Goal: Use online tool/utility: Use online tool/utility

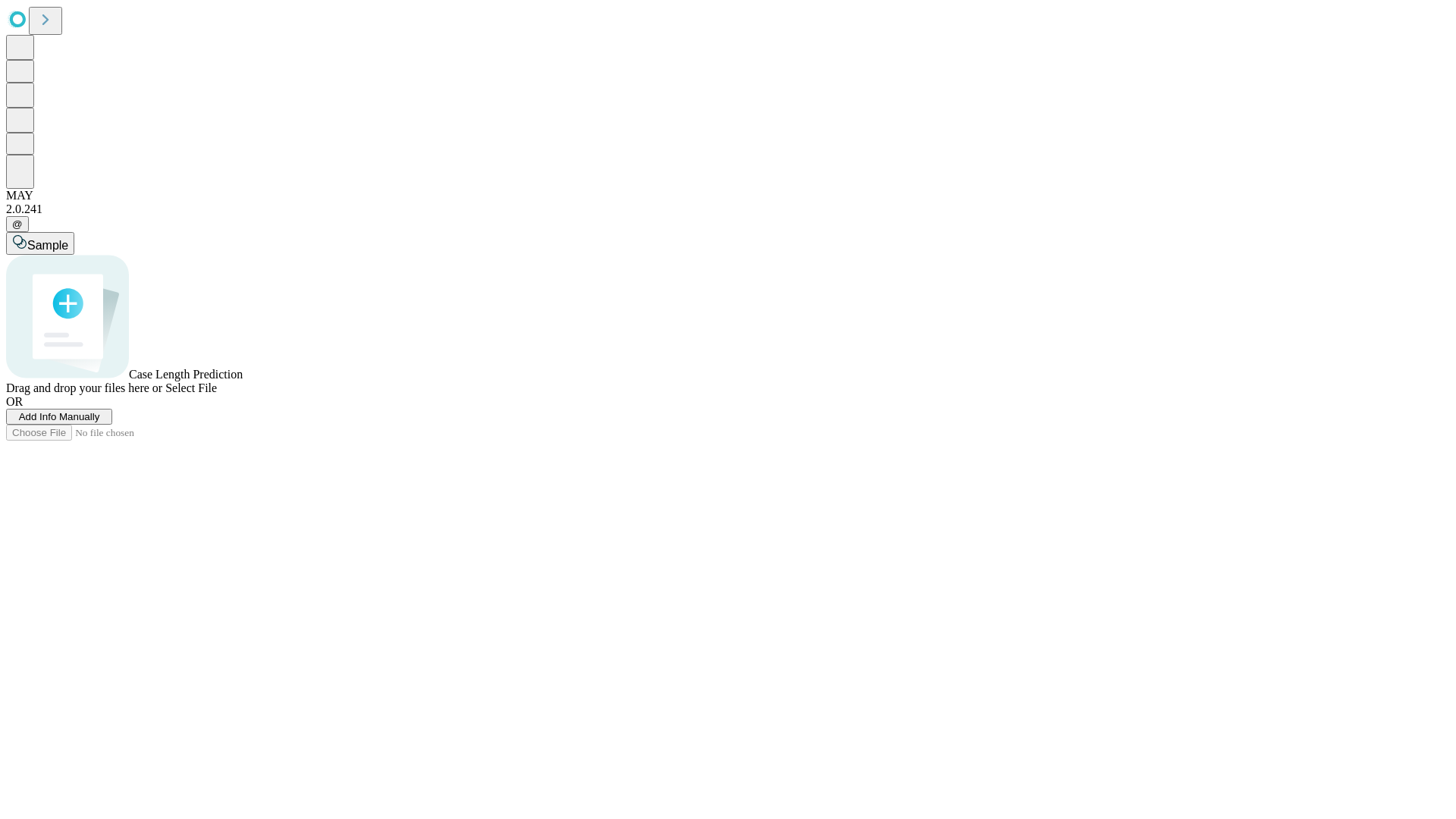
click at [100, 423] on span "Add Info Manually" at bounding box center [60, 417] width 81 height 12
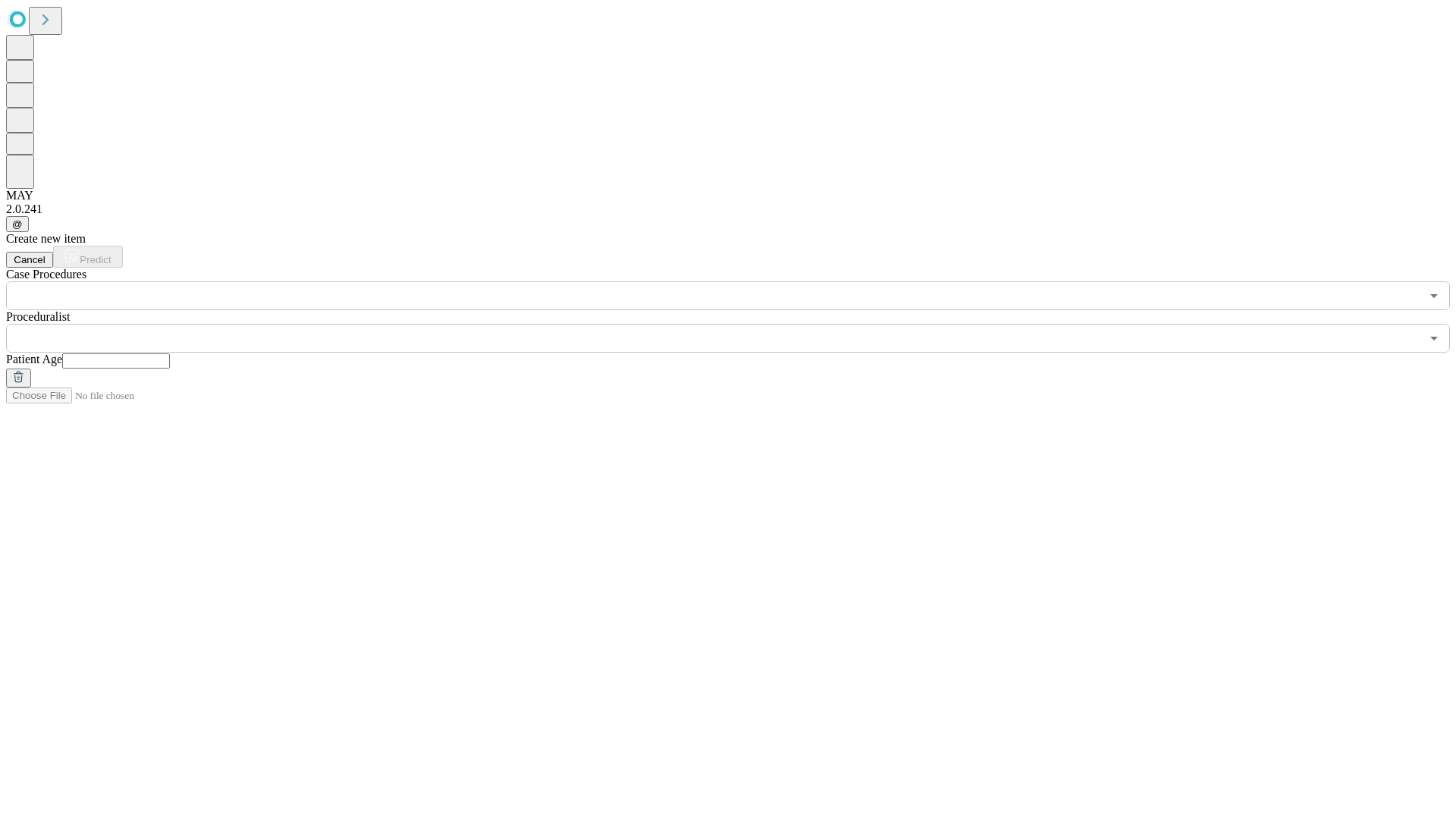
click at [170, 354] on input "text" at bounding box center [116, 361] width 108 height 15
type input "**"
click at [739, 323] on input "text" at bounding box center [712, 338] width 1414 height 29
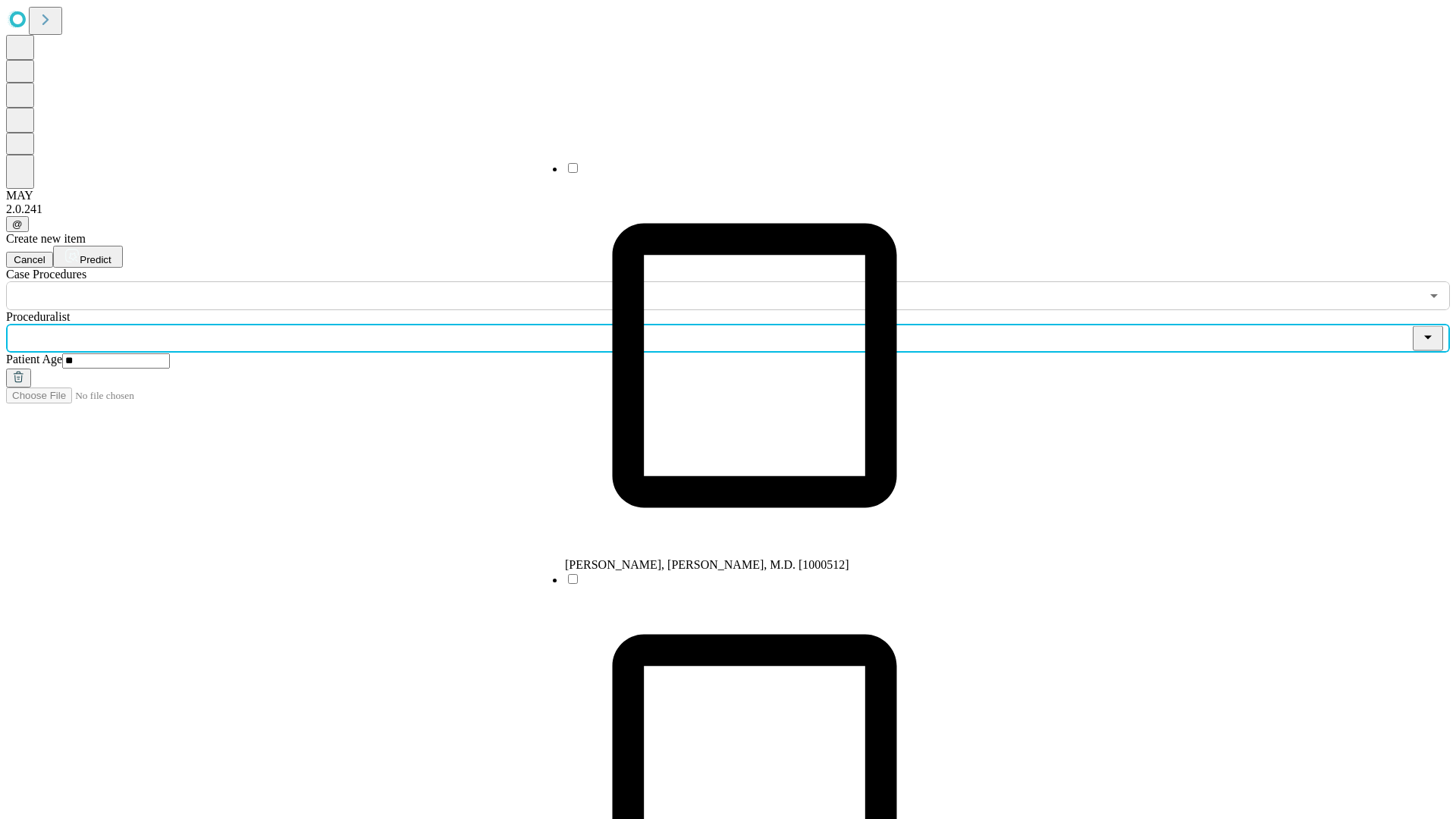
click at [739, 174] on li "[PERSON_NAME], [PERSON_NAME], M.D. [1000512]" at bounding box center [754, 365] width 379 height 411
click at [318, 281] on input "text" at bounding box center [712, 296] width 1414 height 29
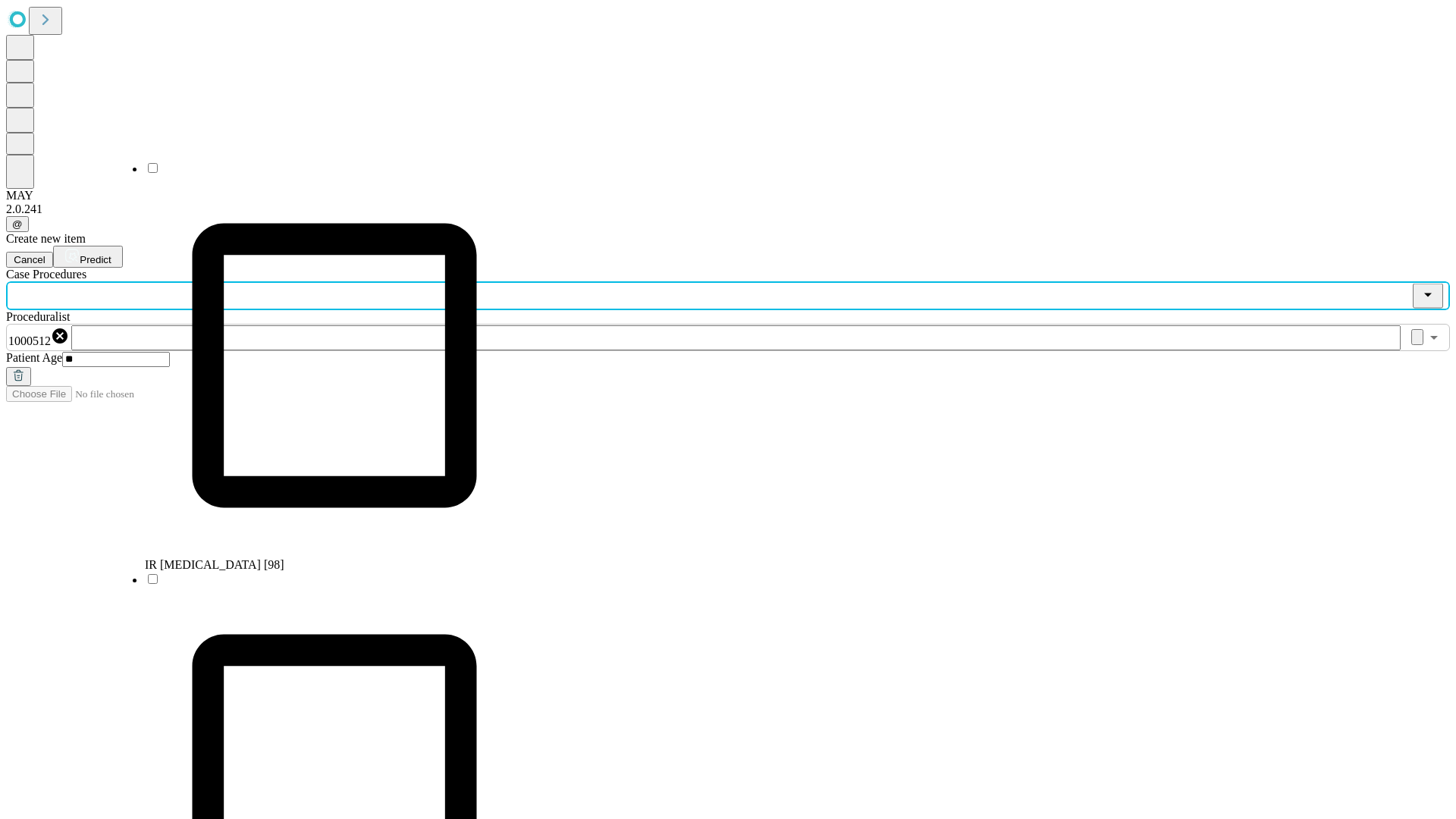
click at [319, 174] on li "IR [MEDICAL_DATA] [98]" at bounding box center [334, 365] width 379 height 411
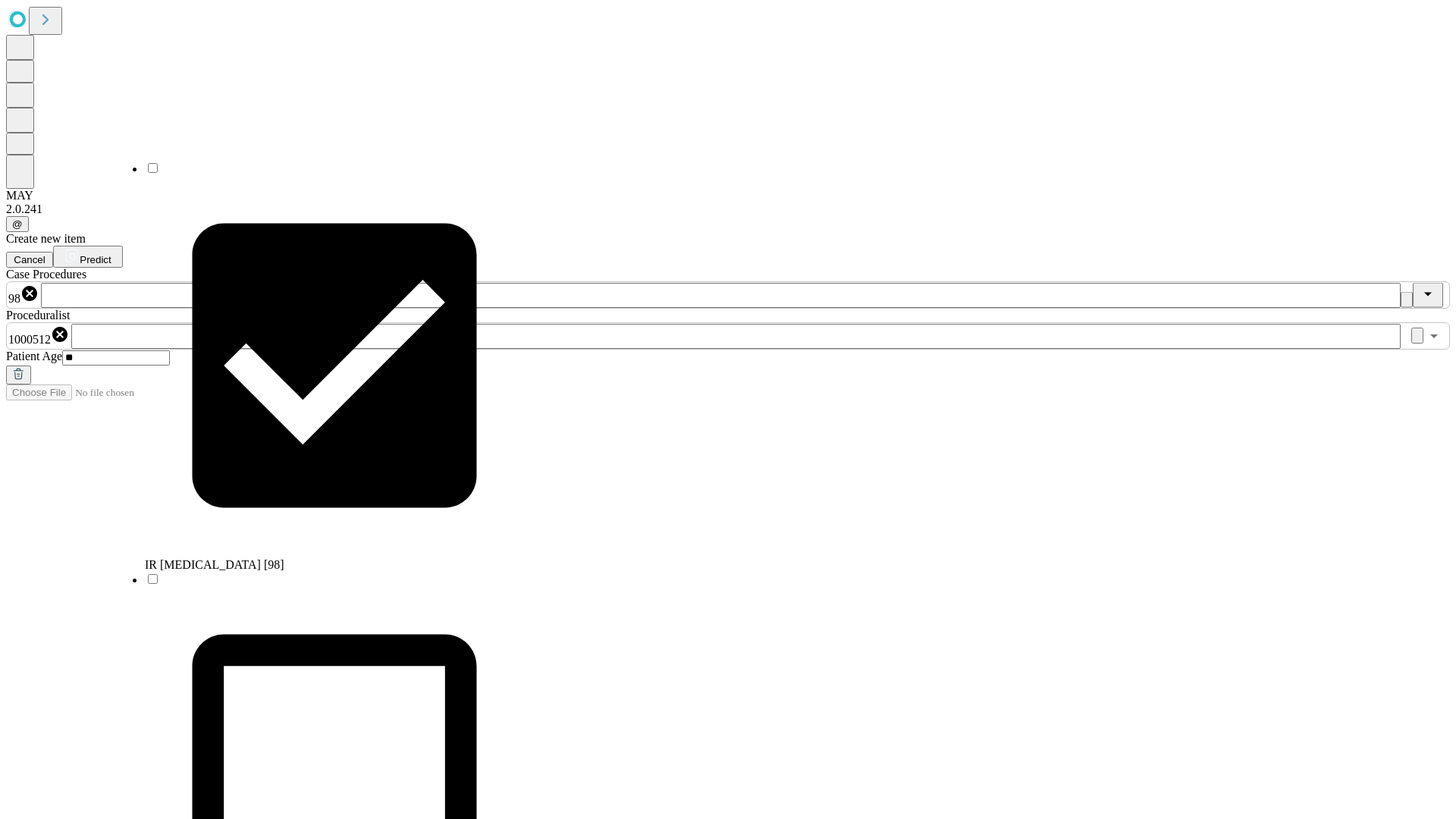
click at [111, 254] on span "Predict" at bounding box center [95, 260] width 31 height 12
